Goal: Task Accomplishment & Management: Manage account settings

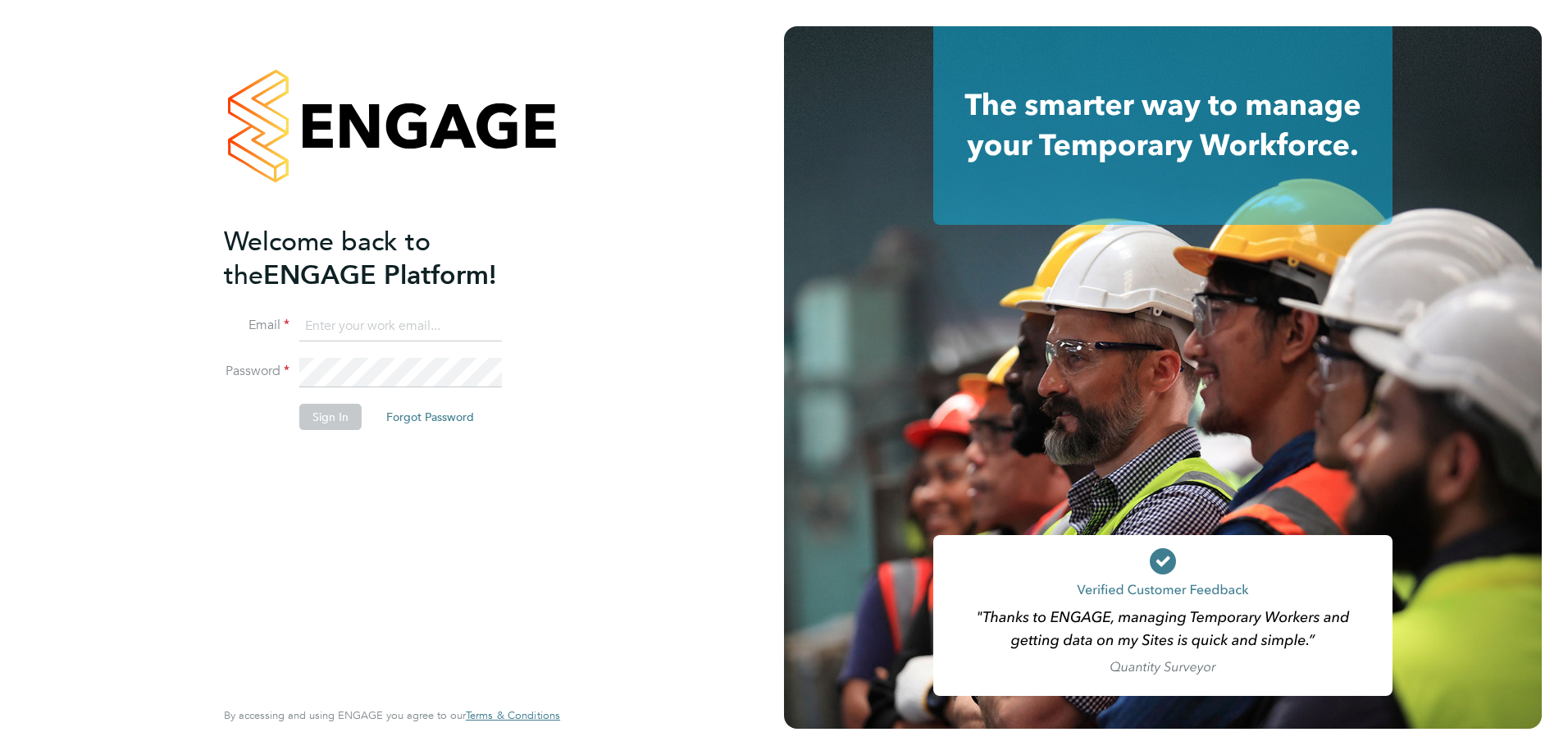
type input "MTaylor@skilledcareers.co.uk"
click at [338, 411] on button "Sign In" at bounding box center [331, 416] width 62 height 26
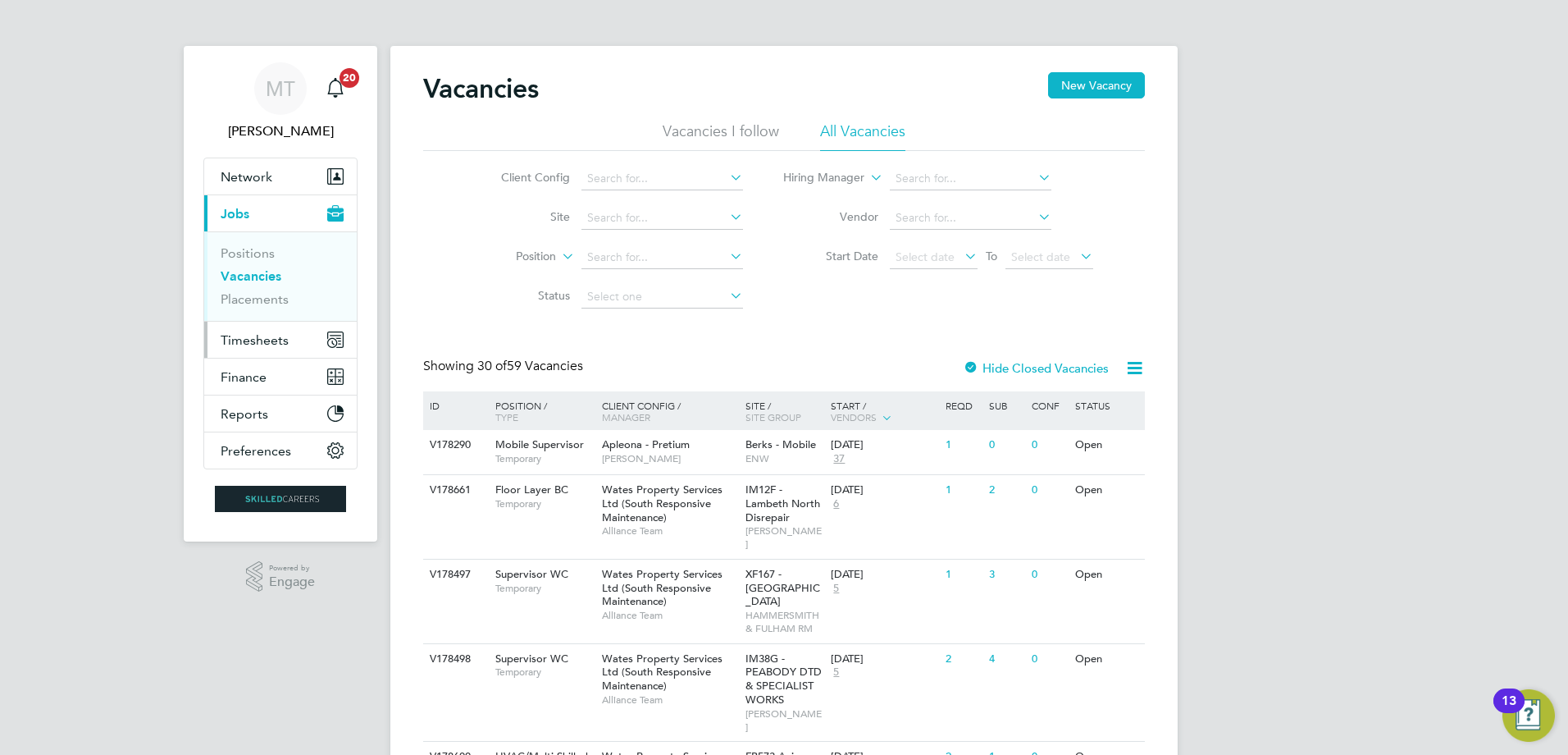
click at [250, 341] on span "Timesheets" at bounding box center [255, 341] width 68 height 16
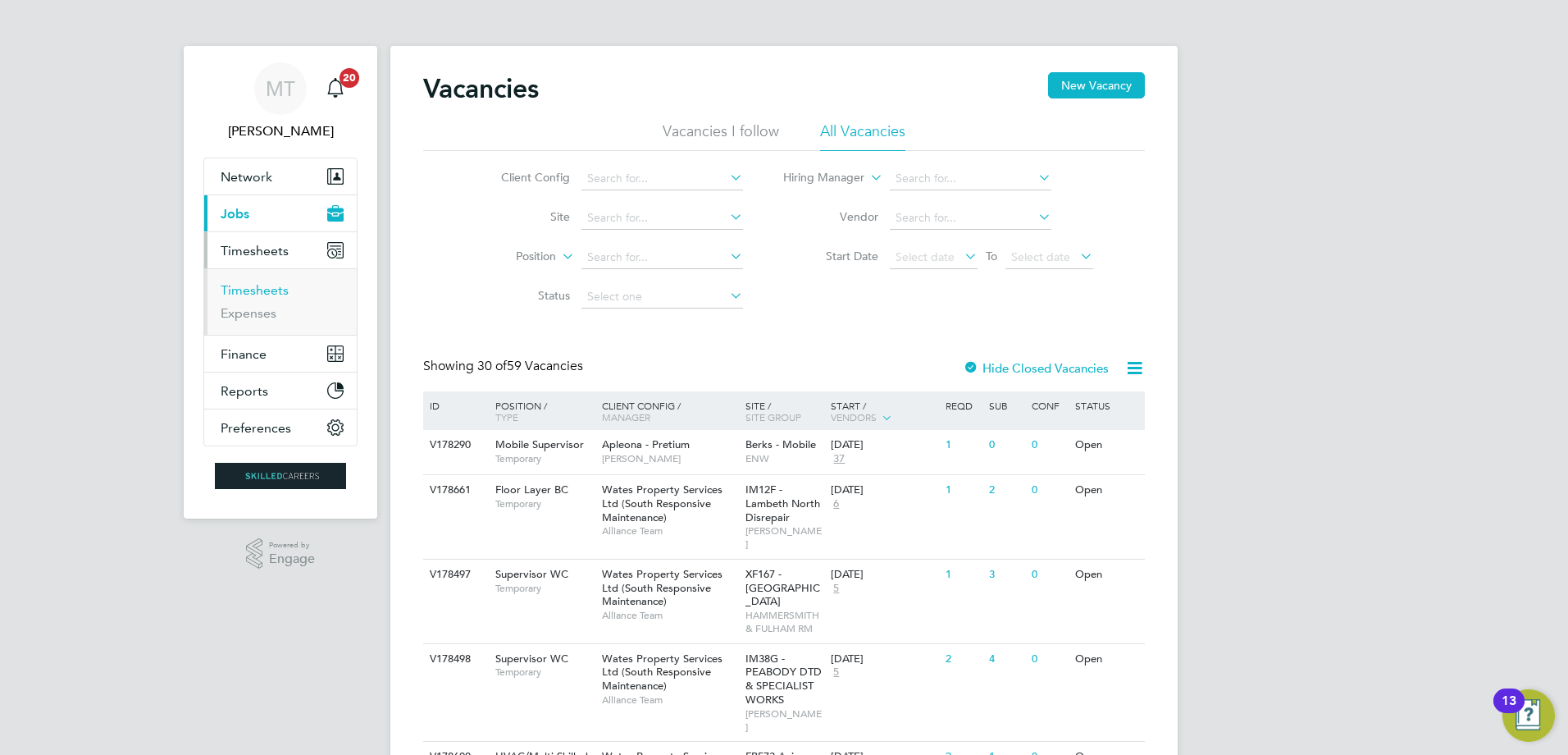
click at [250, 289] on link "Timesheets" at bounding box center [255, 291] width 68 height 16
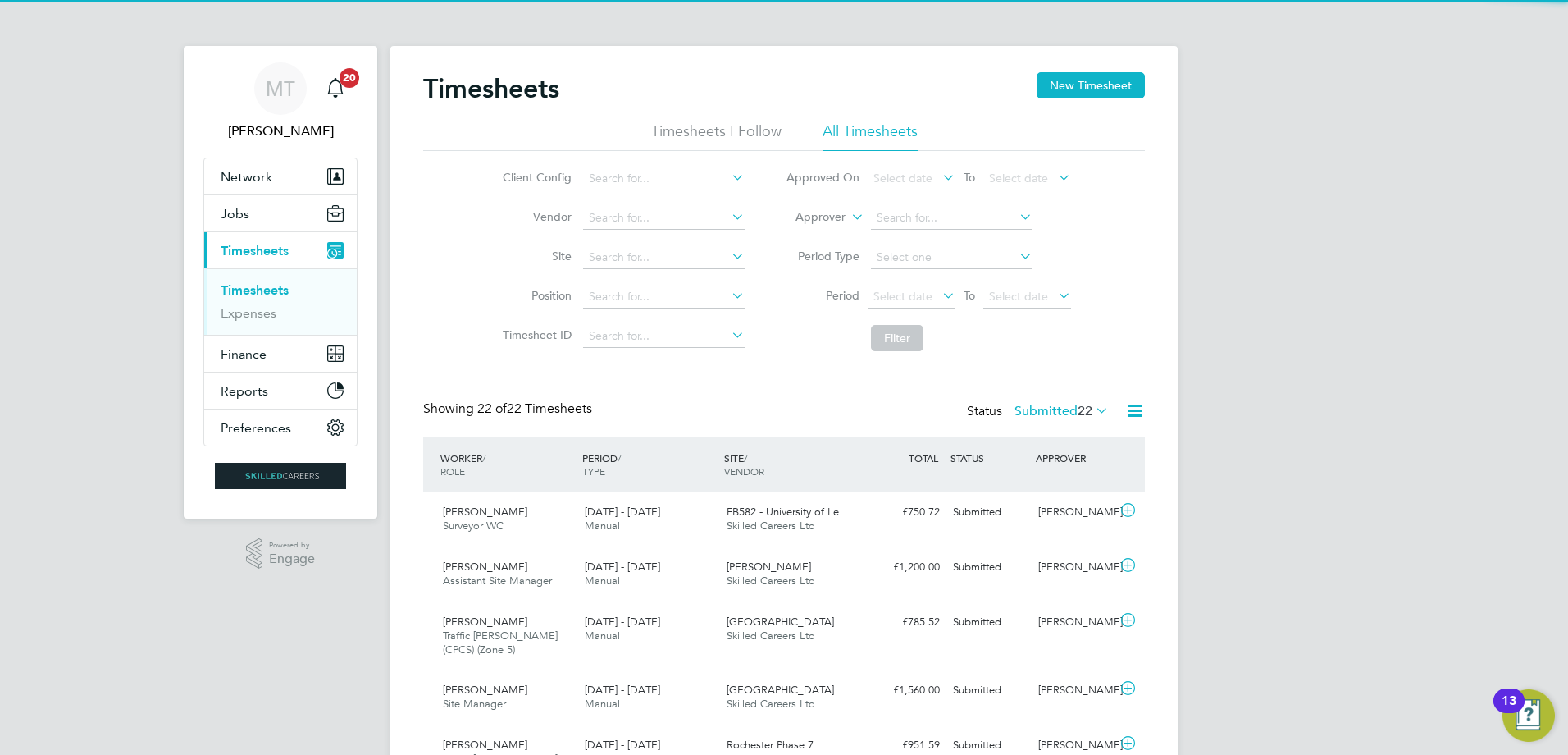
click at [812, 213] on label "Approver" at bounding box center [809, 217] width 74 height 16
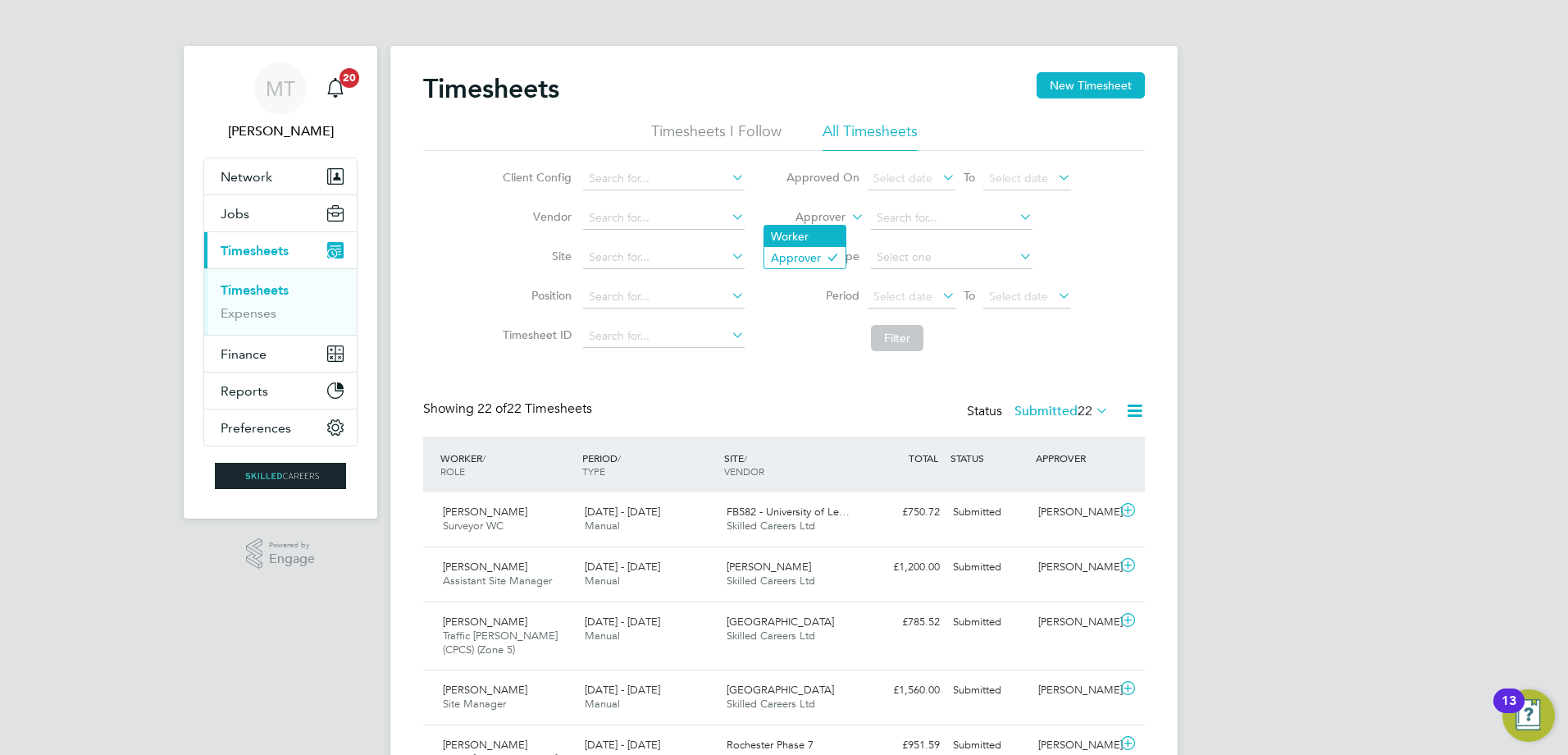
click at [801, 237] on li "Worker" at bounding box center [804, 236] width 81 height 21
click at [897, 216] on input at bounding box center [952, 218] width 162 height 23
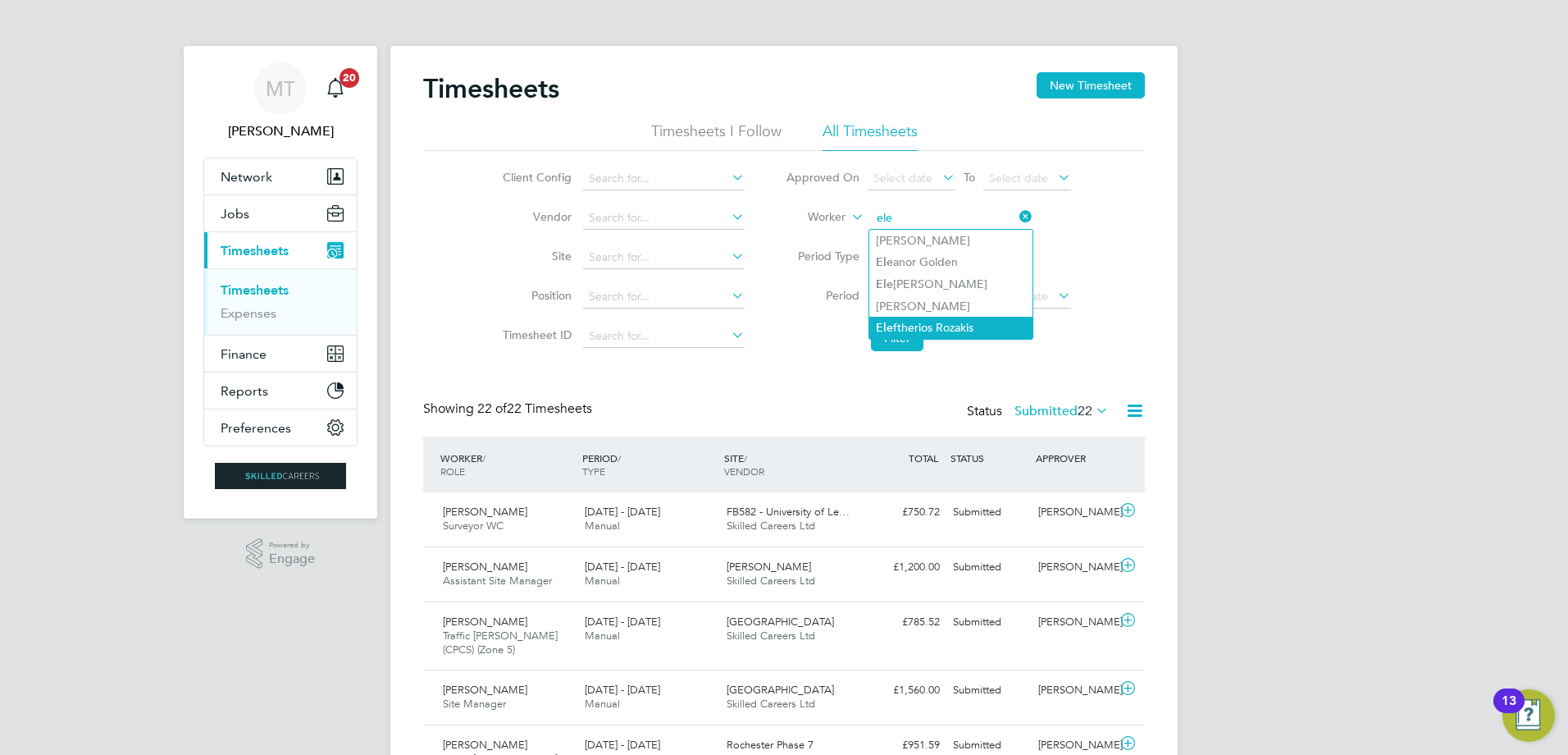
click at [950, 320] on li "Ele ftherios Rozakis" at bounding box center [951, 328] width 163 height 22
type input "Eleftherios Rozakis"
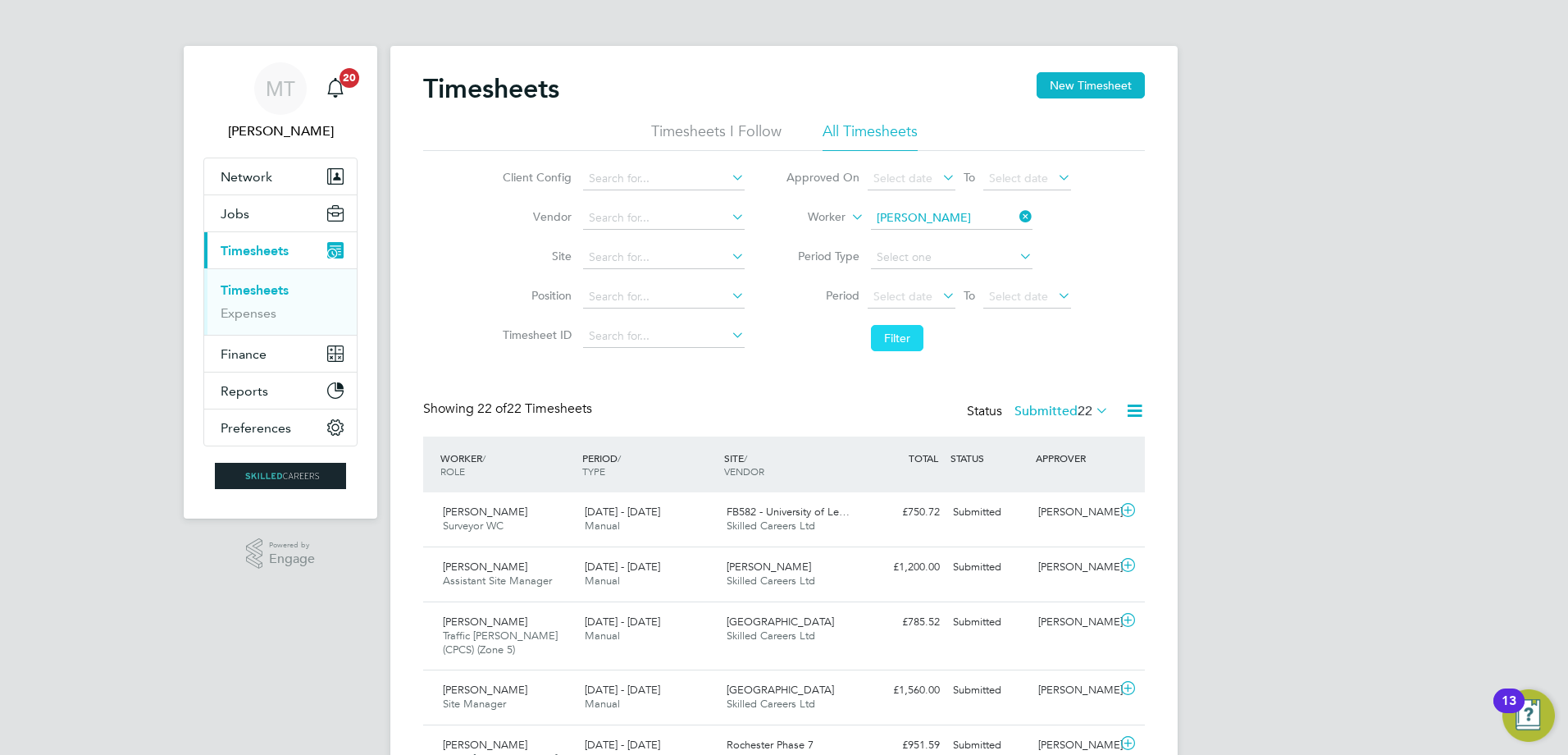
click at [888, 338] on button "Filter" at bounding box center [897, 338] width 53 height 26
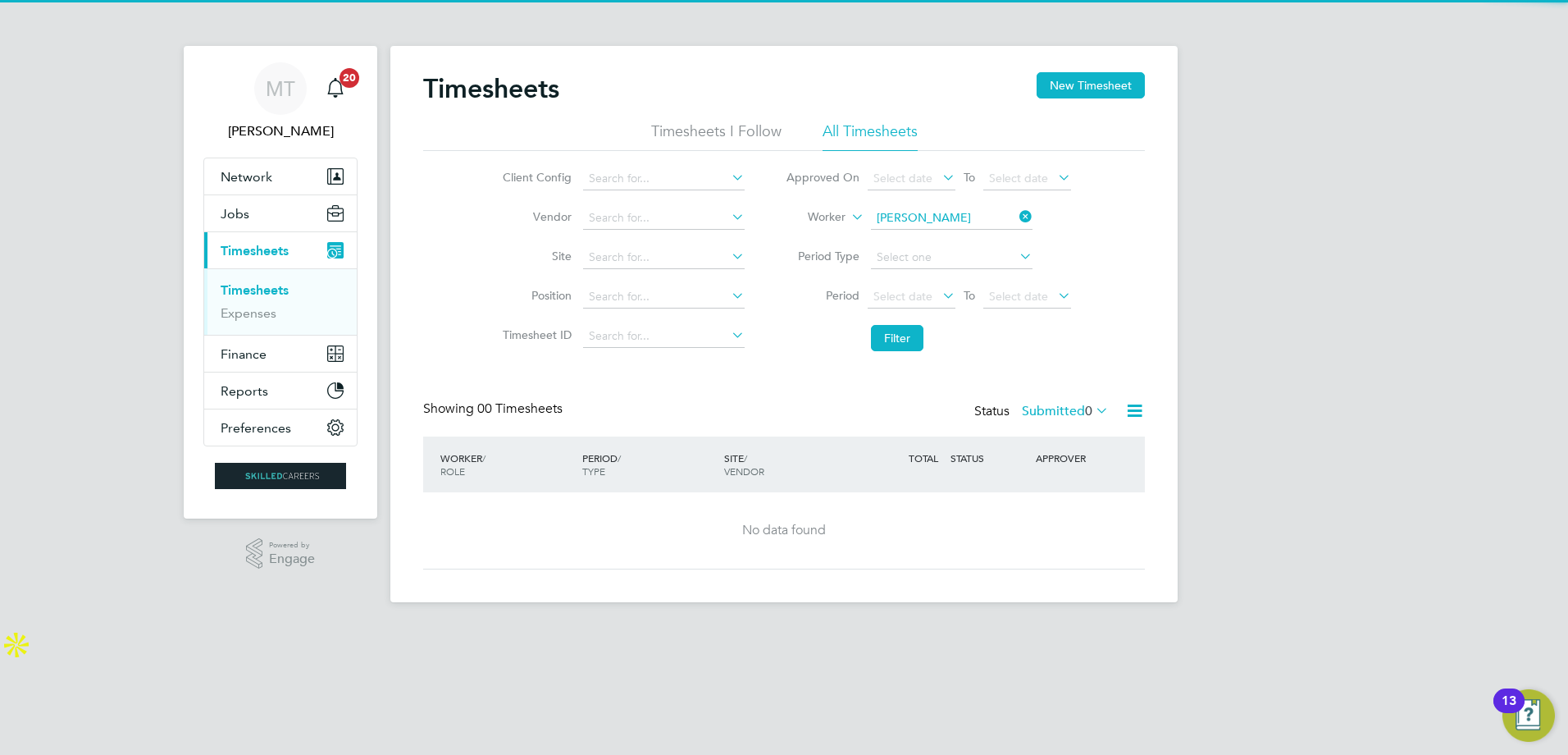
click at [1055, 415] on label "Submitted 0" at bounding box center [1065, 410] width 87 height 16
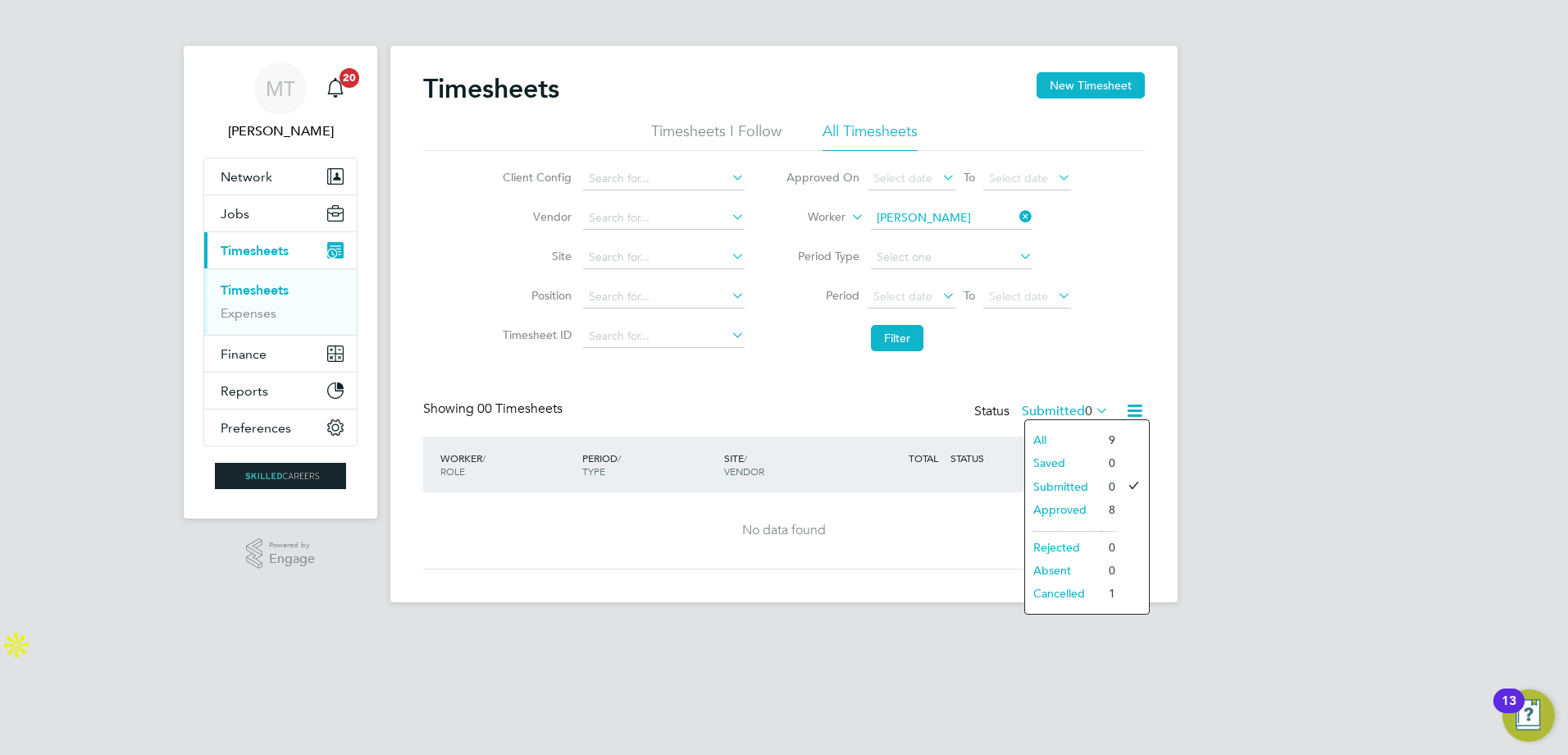
click at [1058, 513] on li "Approved" at bounding box center [1064, 509] width 76 height 23
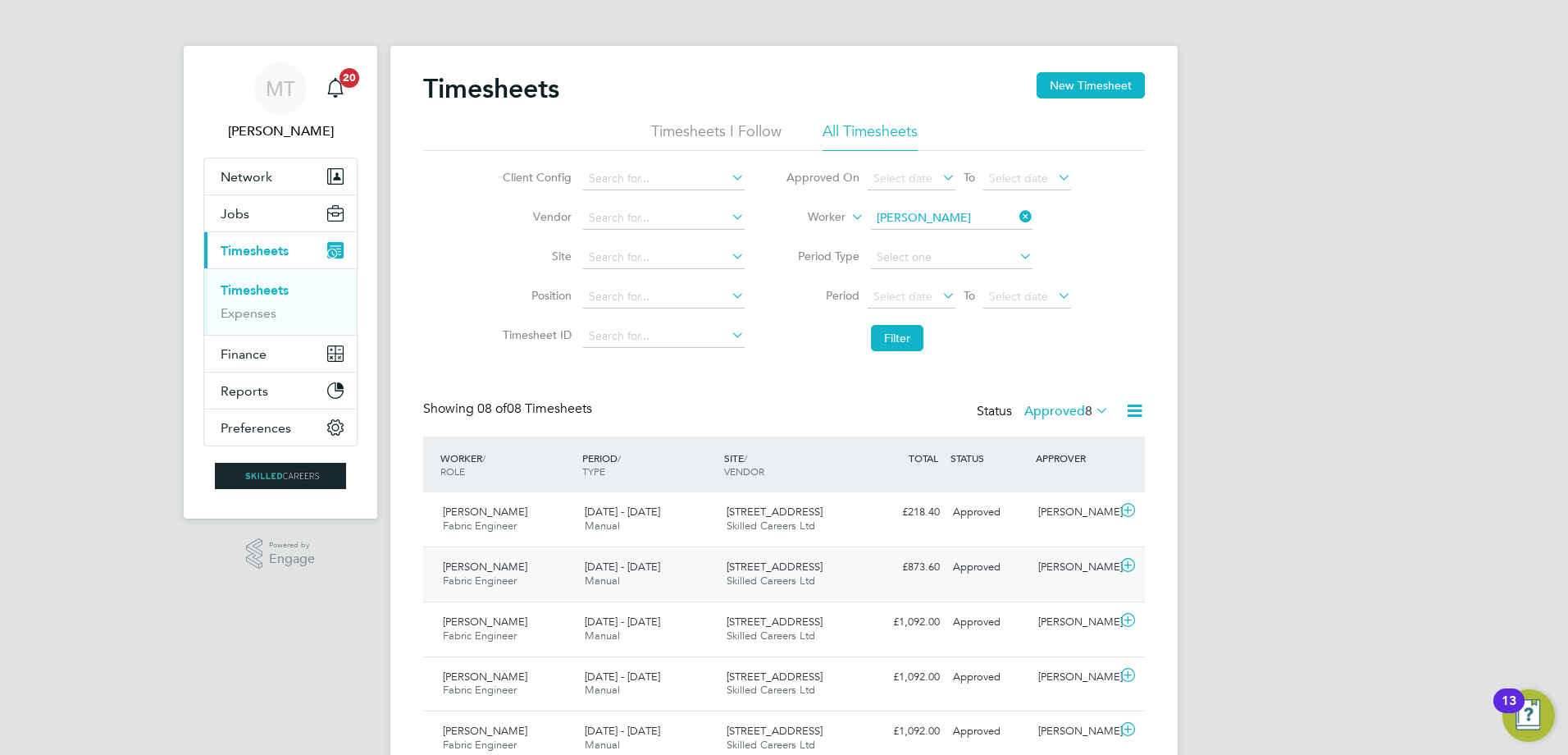
click at [781, 577] on span "Skilled Careers Ltd" at bounding box center [771, 580] width 89 height 14
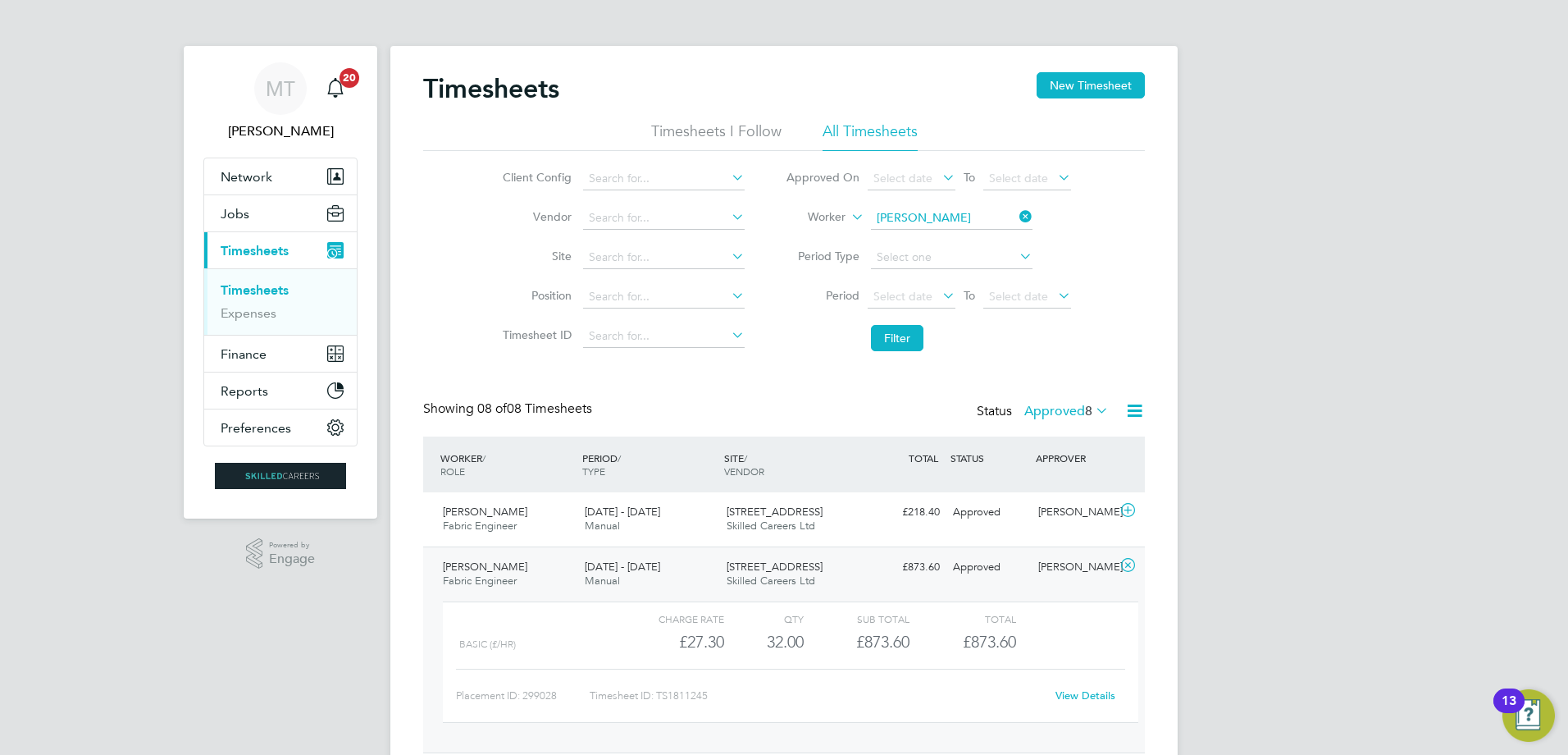
click at [1082, 694] on link "View Details" at bounding box center [1086, 695] width 60 height 14
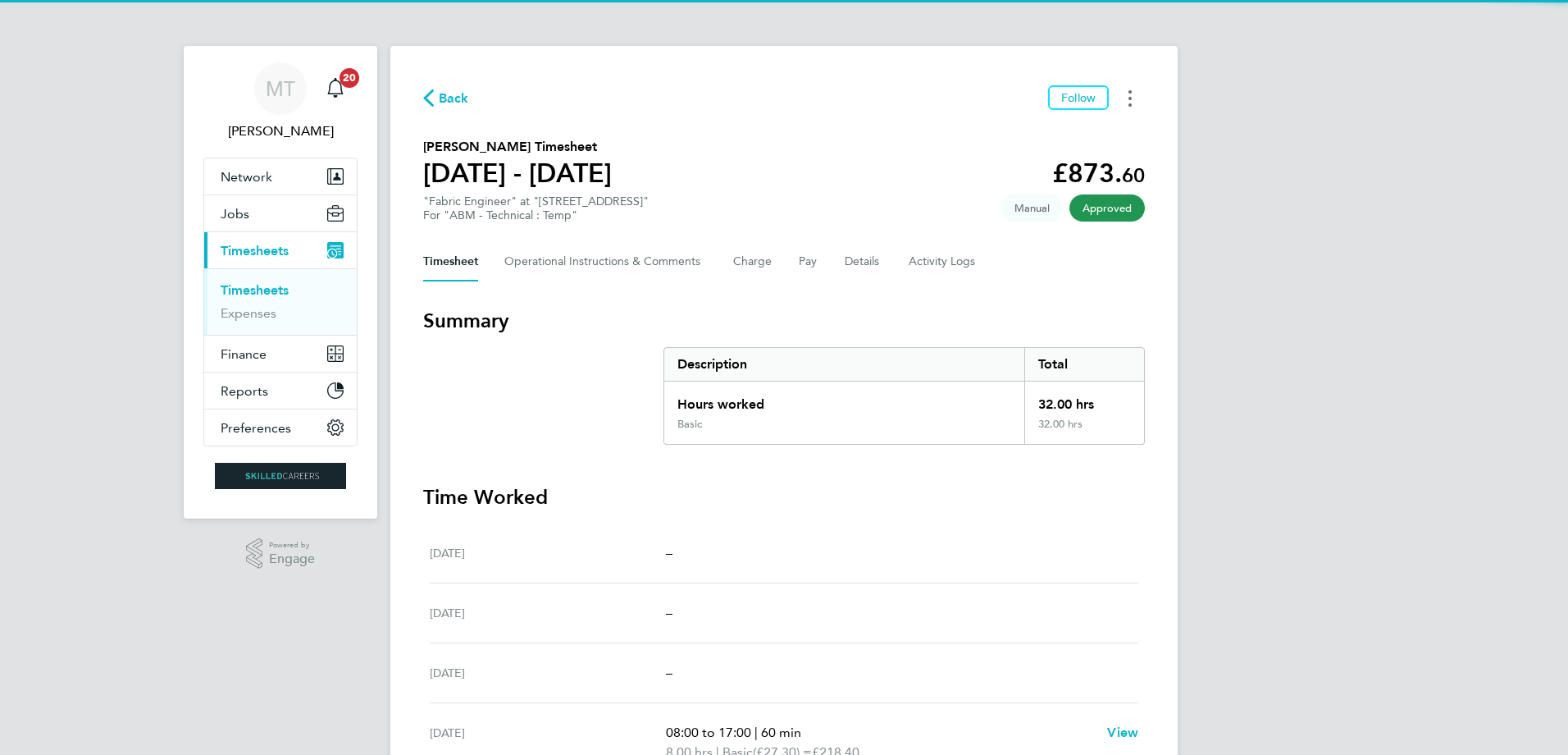
click at [1128, 101] on button "Timesheets Menu" at bounding box center [1131, 97] width 30 height 25
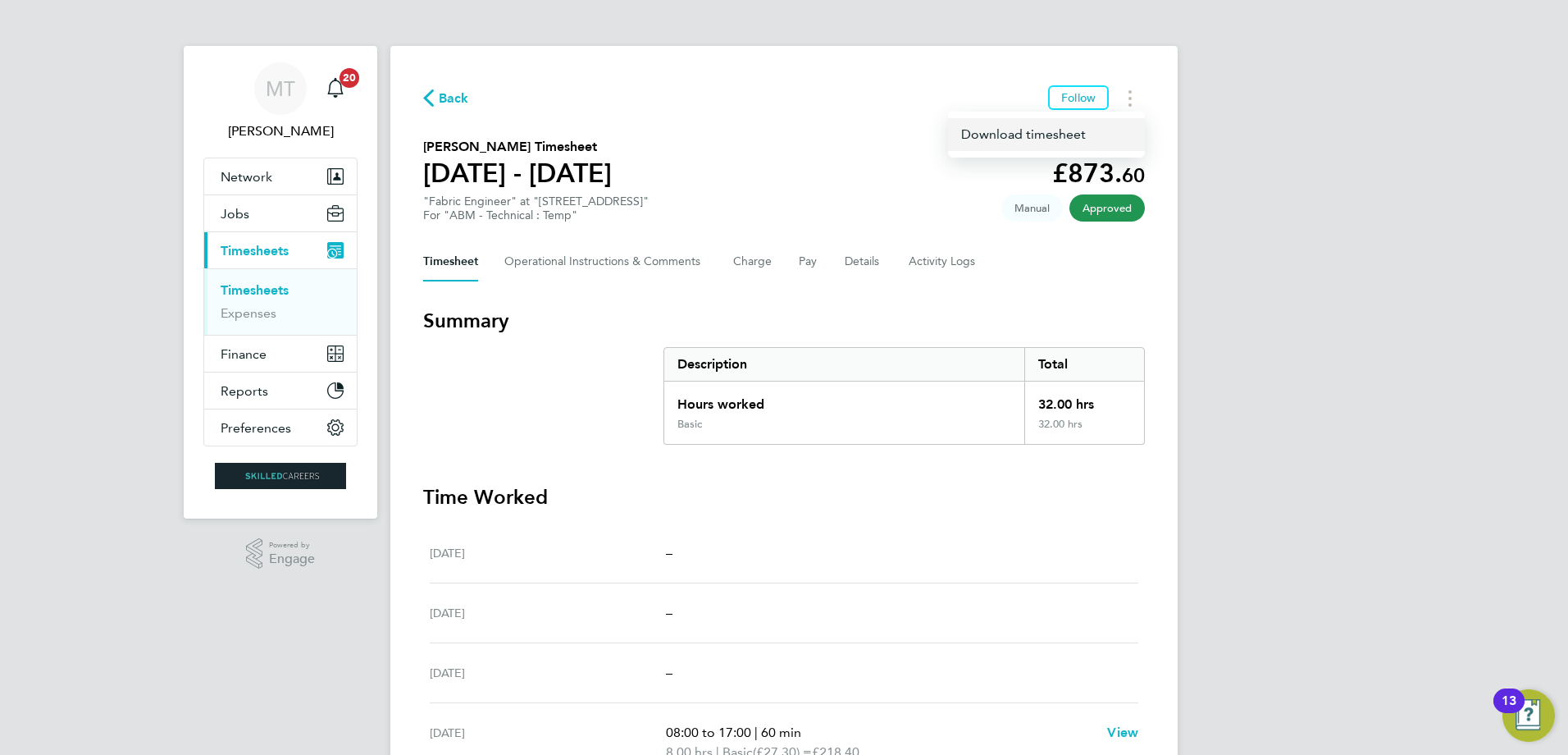
click at [1026, 140] on link "Download timesheet" at bounding box center [1046, 134] width 197 height 33
click at [638, 94] on div "Back Follow" at bounding box center [784, 97] width 722 height 25
drag, startPoint x: 393, startPoint y: 45, endPoint x: 1155, endPoint y: 456, distance: 865.8
click at [1155, 456] on ng-component "Back Follow [PERSON_NAME] Timesheet [DATE] - [DATE] £873. 60 "Fabric Engineer" …" at bounding box center [784, 569] width 787 height 1139
click at [456, 62] on div "Back Follow [PERSON_NAME] Timesheet [DATE] - [DATE] £873. 60 "Fabric Engineer" …" at bounding box center [784, 592] width 787 height 1094
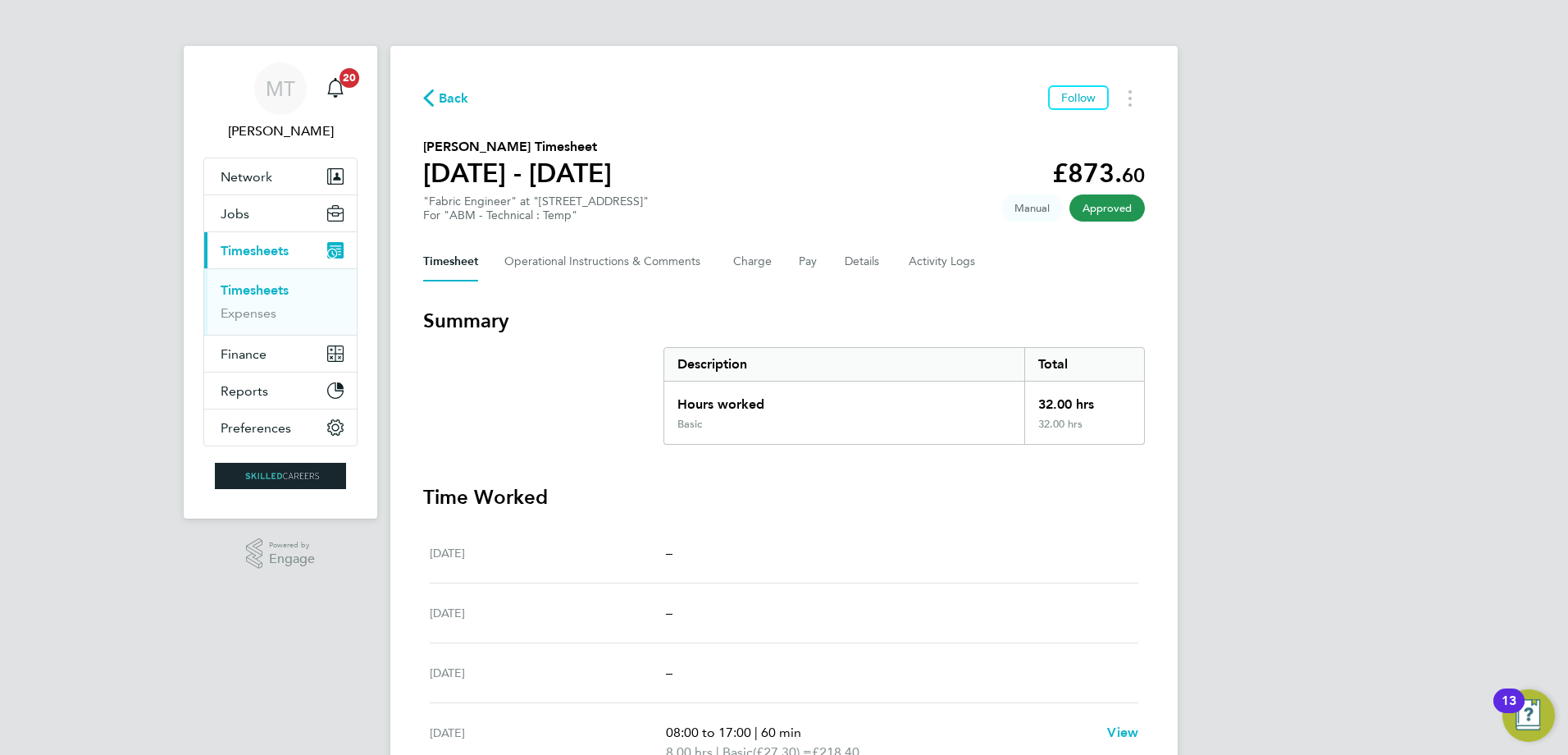
click at [449, 103] on span "Back" at bounding box center [453, 99] width 30 height 20
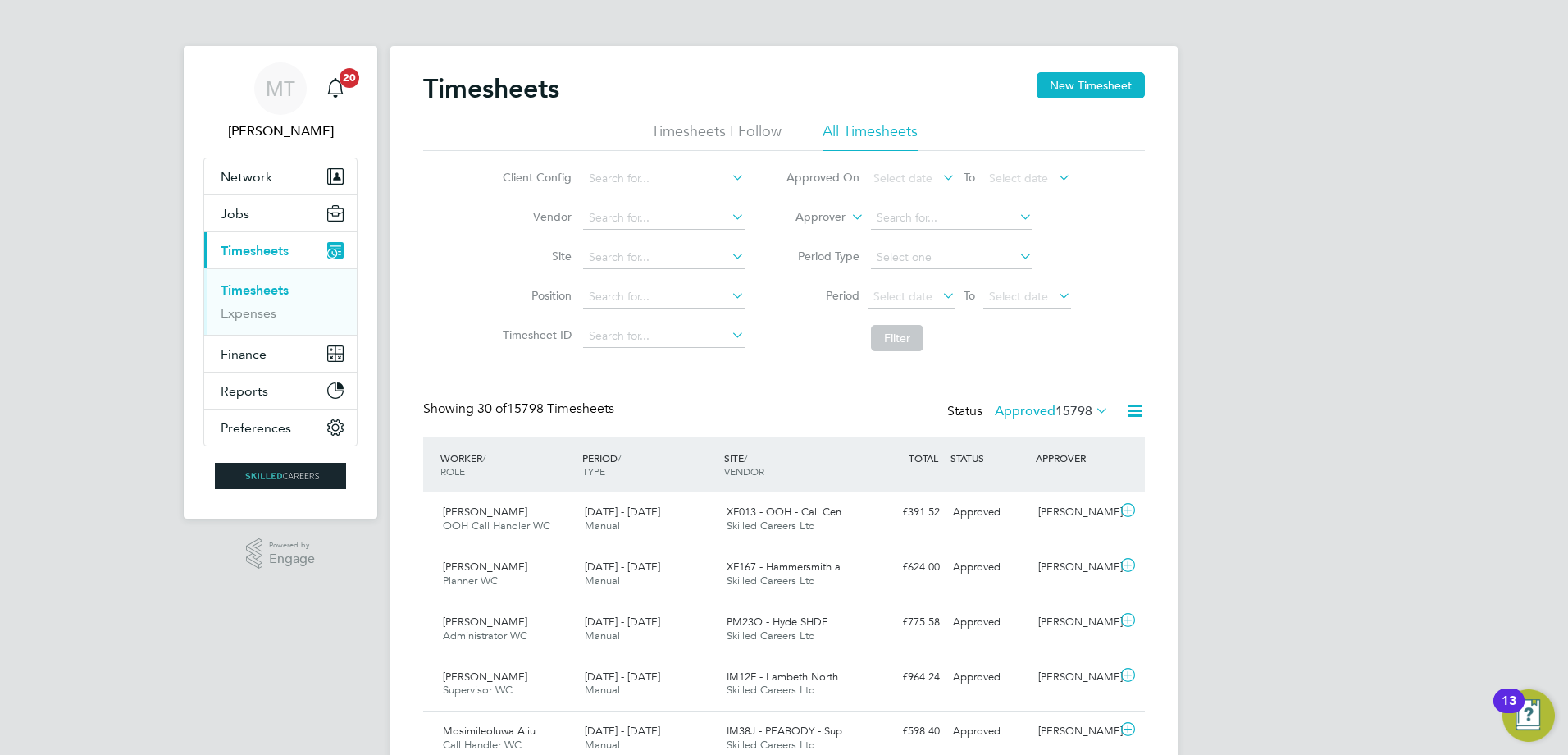
click at [848, 220] on icon at bounding box center [848, 212] width 0 height 15
